Goal: Transaction & Acquisition: Purchase product/service

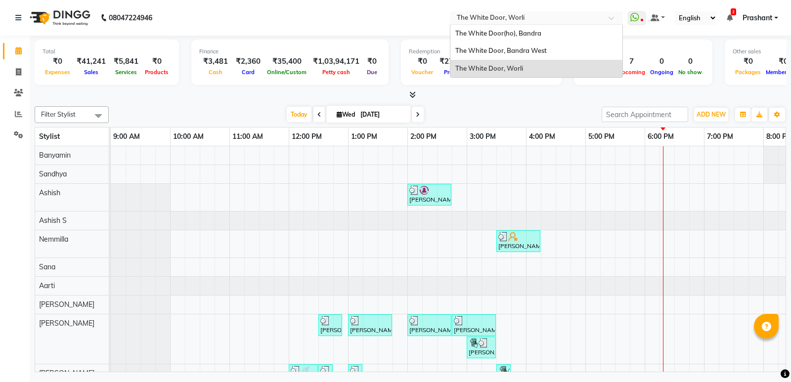
click at [510, 15] on input "text" at bounding box center [526, 19] width 143 height 10
click at [499, 49] on span "The White Door, Bandra West" at bounding box center [502, 50] width 92 height 8
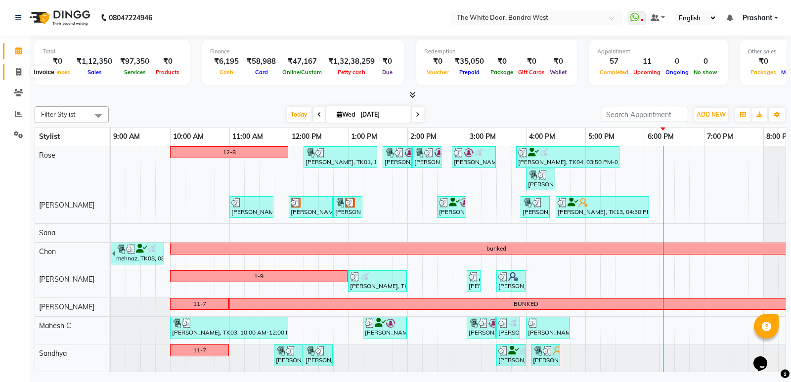
click at [19, 72] on icon at bounding box center [18, 71] width 5 height 7
select select "3980"
select select "service"
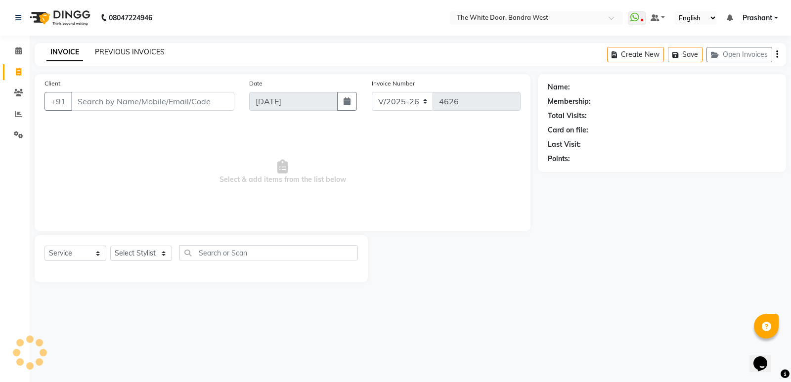
click at [132, 47] on link "PREVIOUS INVOICES" at bounding box center [130, 51] width 70 height 9
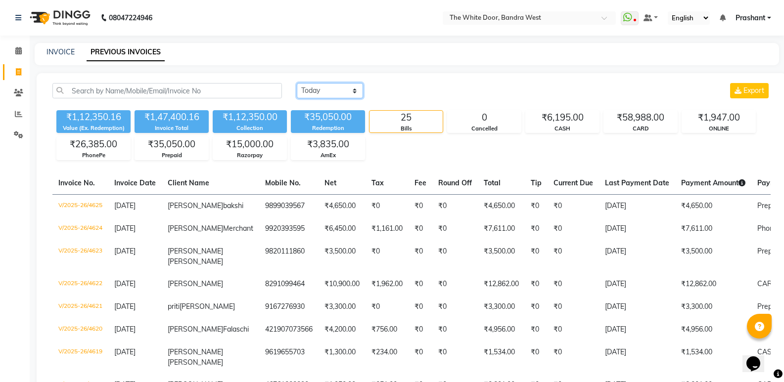
click at [330, 87] on select "Today Yesterday Custom Range" at bounding box center [330, 90] width 66 height 15
select select "yesterday"
click at [297, 83] on select "Today Yesterday Custom Range" at bounding box center [330, 90] width 66 height 15
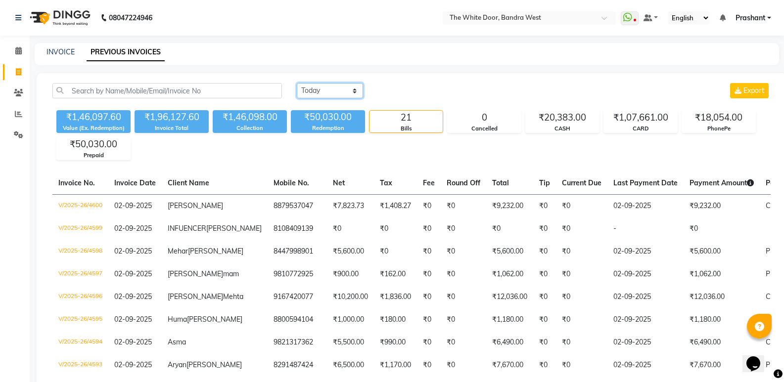
click at [309, 88] on select "Today Yesterday Custom Range" at bounding box center [330, 90] width 66 height 15
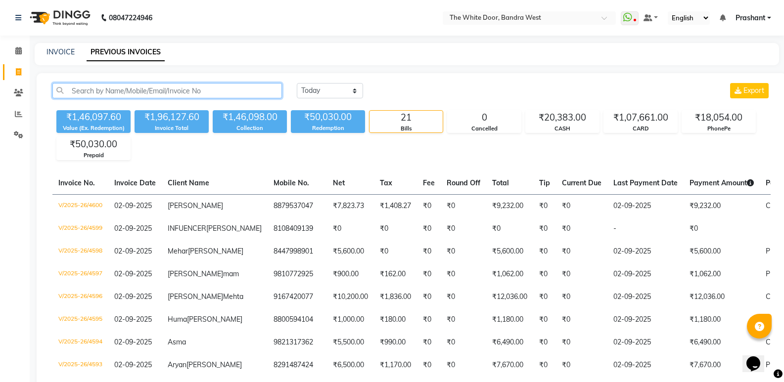
click at [168, 91] on input "text" at bounding box center [167, 90] width 230 height 15
paste input "INTEREST ON AXIS BANK TERM LOAN 29010"
drag, startPoint x: 232, startPoint y: 93, endPoint x: 12, endPoint y: -41, distance: 257.9
click at [12, 0] on html "08047224946 Select Location × The White Door, Bandra West WhatsApp Status ✕ Sta…" at bounding box center [392, 191] width 784 height 382
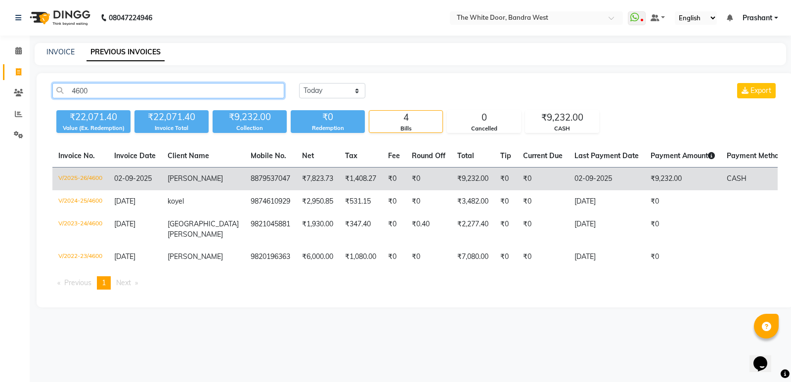
type input "4600"
click at [89, 177] on td "V/2025-26/4600" at bounding box center [80, 179] width 56 height 23
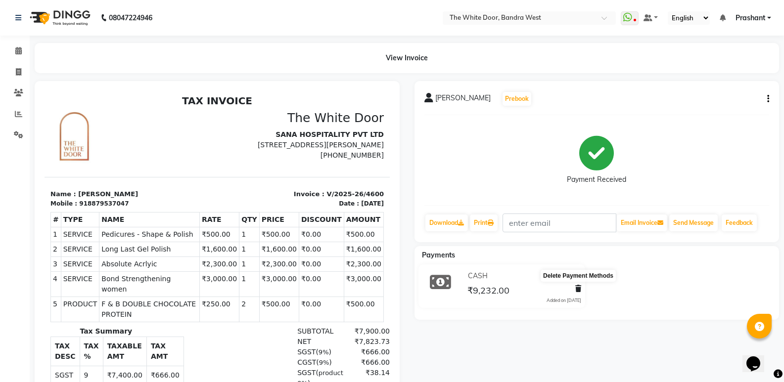
click at [578, 288] on icon at bounding box center [578, 288] width 6 height 7
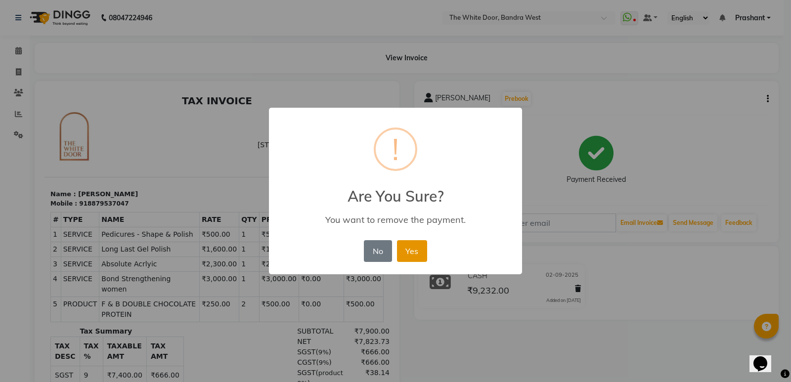
click at [419, 249] on button "Yes" at bounding box center [412, 251] width 30 height 22
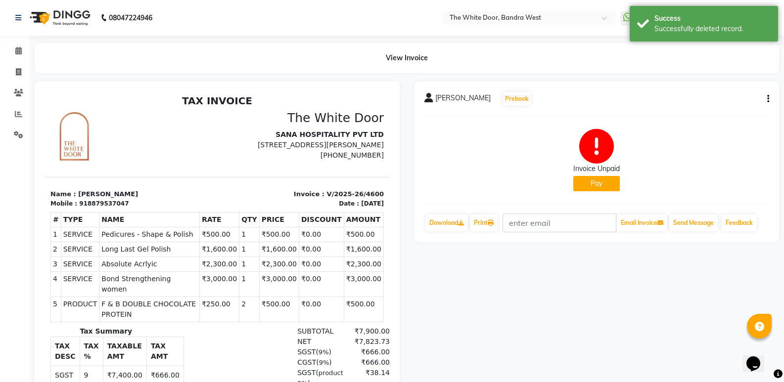
click at [599, 182] on button "Pay" at bounding box center [596, 183] width 46 height 15
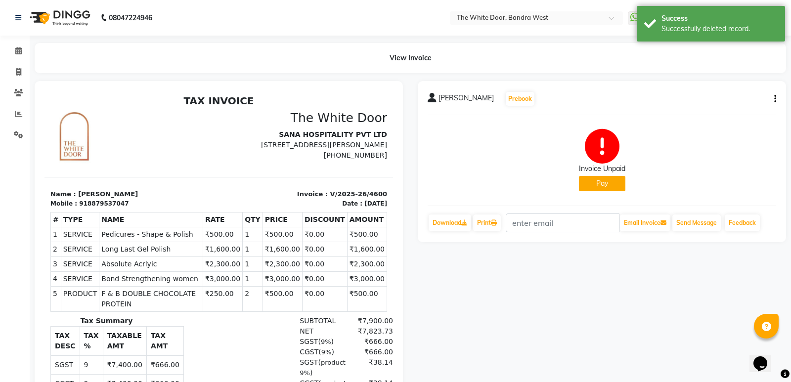
select select "1"
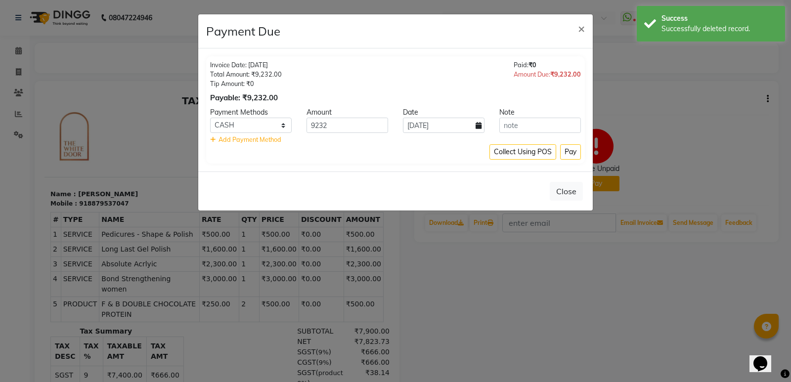
click at [476, 127] on icon at bounding box center [479, 125] width 6 height 7
select select "9"
select select "2025"
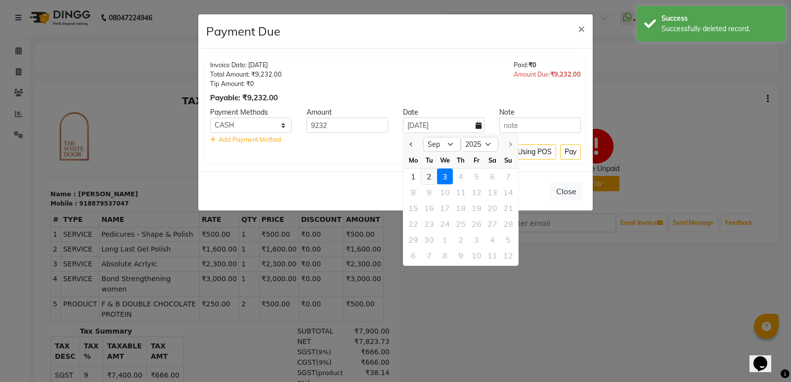
click at [428, 177] on div "2" at bounding box center [429, 177] width 16 height 16
type input "02-09-2025"
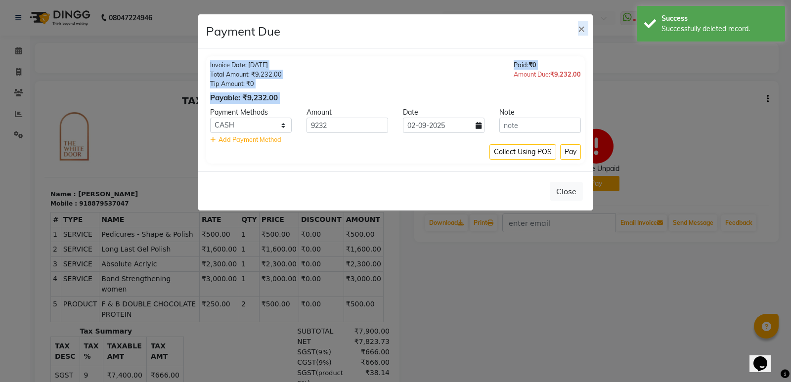
drag, startPoint x: 388, startPoint y: 32, endPoint x: 442, endPoint y: 76, distance: 68.9
click at [442, 76] on app-client-payment-due "Payment Due × Invoice Date: 02-09-2025 Total Amount: ₹9,232.00 Tip Amount: ₹0 P…" at bounding box center [395, 112] width 395 height 196
click at [583, 28] on span "×" at bounding box center [581, 28] width 7 height 15
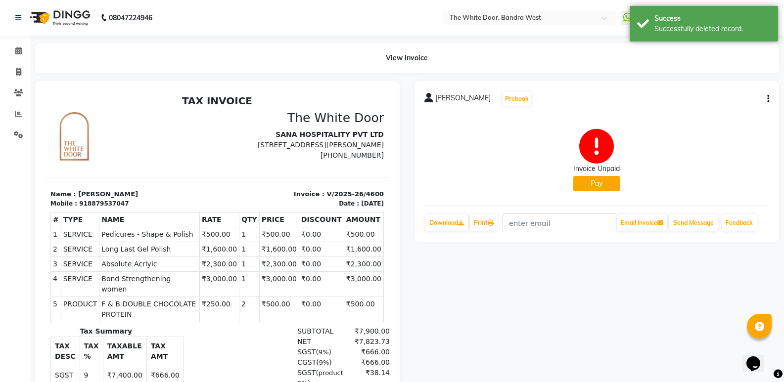
click at [605, 182] on button "Pay" at bounding box center [596, 183] width 46 height 15
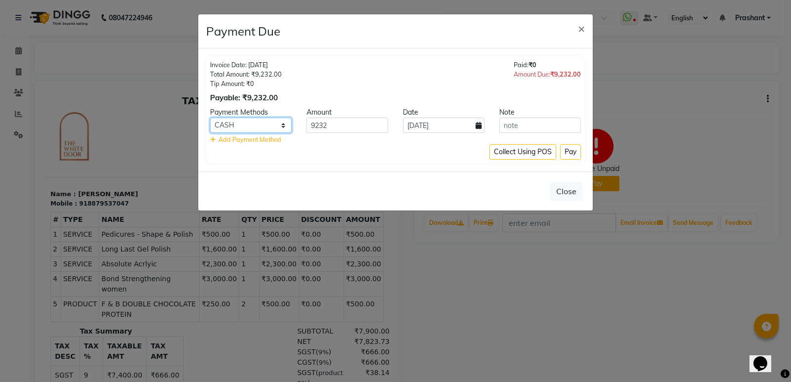
click at [275, 126] on select "CARD ONLINE CASH PhonePe GPay PayTM AmEx Razorpay" at bounding box center [251, 125] width 82 height 15
select select "7"
click at [210, 118] on select "CARD ONLINE CASH PhonePe GPay PayTM AmEx Razorpay" at bounding box center [251, 125] width 82 height 15
click at [479, 124] on icon at bounding box center [479, 125] width 6 height 7
select select "9"
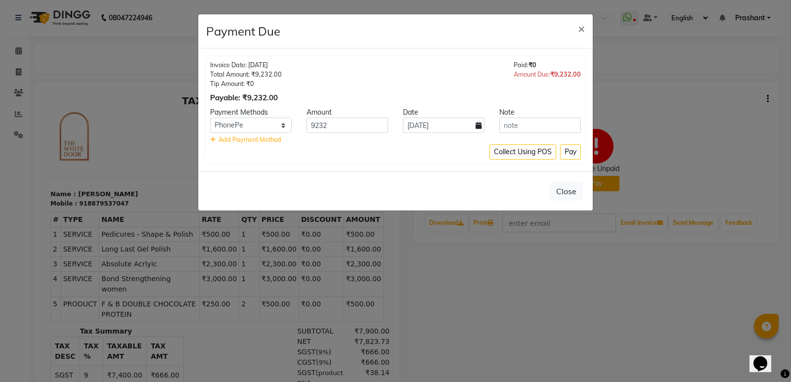
select select "2025"
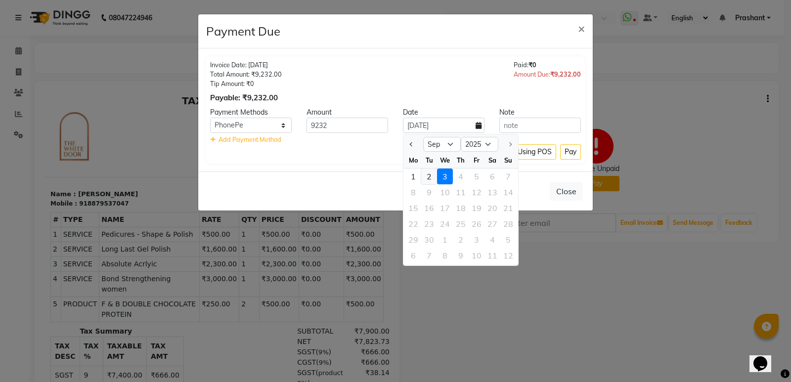
click at [430, 176] on div "2" at bounding box center [429, 177] width 16 height 16
type input "02-09-2025"
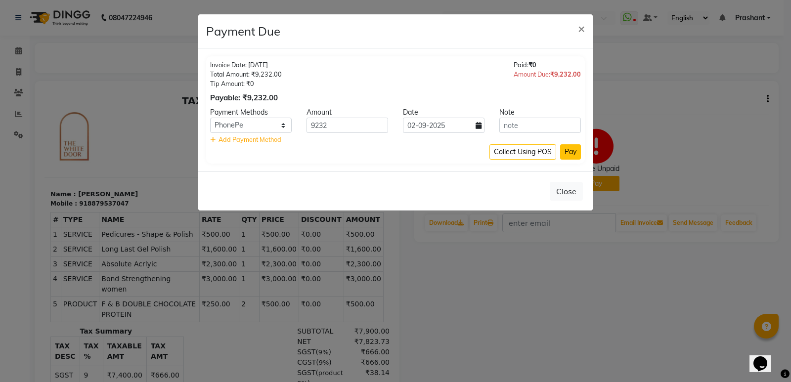
click at [573, 152] on button "Pay" at bounding box center [570, 151] width 21 height 15
